Goal: Information Seeking & Learning: Learn about a topic

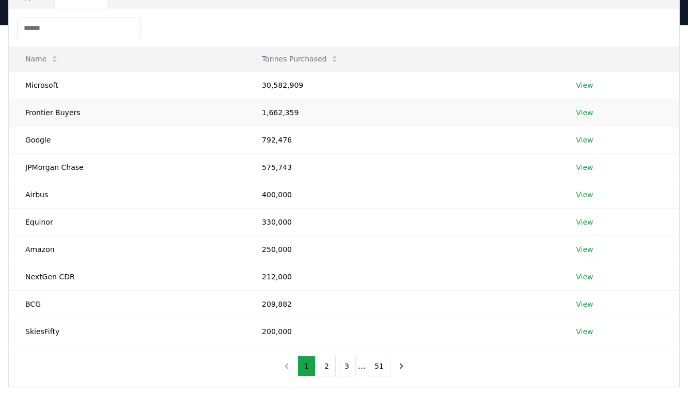
scroll to position [101, 0]
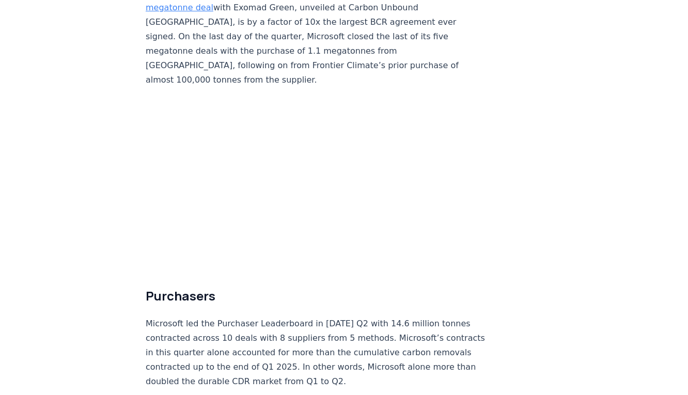
scroll to position [2477, 0]
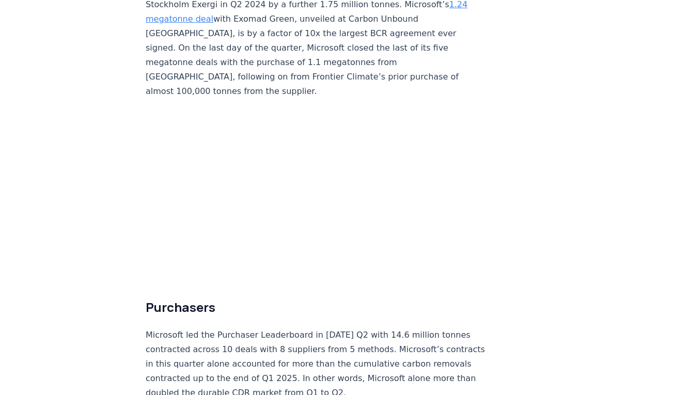
scroll to position [2456, 0]
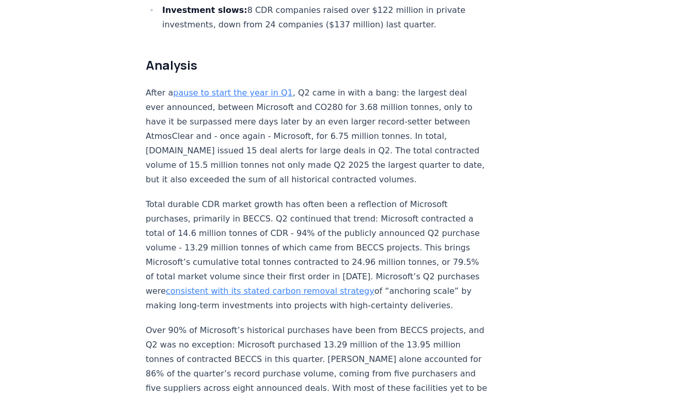
scroll to position [0, 0]
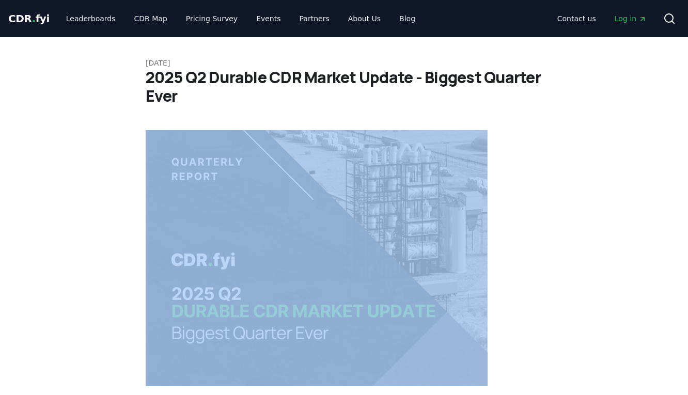
click at [408, 151] on img at bounding box center [317, 258] width 342 height 256
